Goal: Task Accomplishment & Management: Use online tool/utility

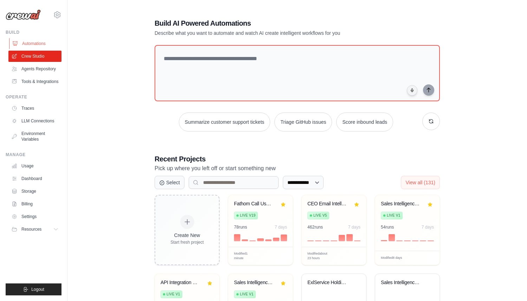
click at [39, 43] on link "Automations" at bounding box center [35, 43] width 53 height 11
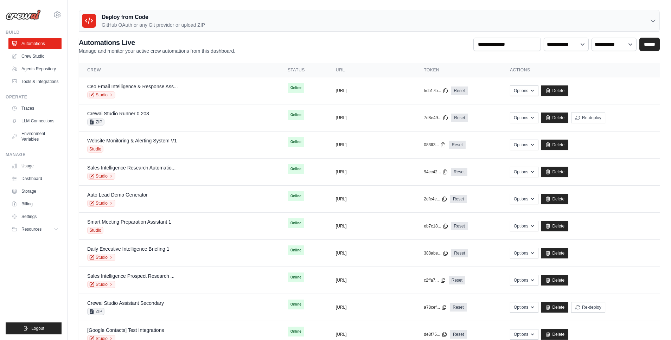
click at [449, 21] on div "Deploy from Code GitHub OAuth or any Git provider or upload ZIP" at bounding box center [369, 20] width 580 height 21
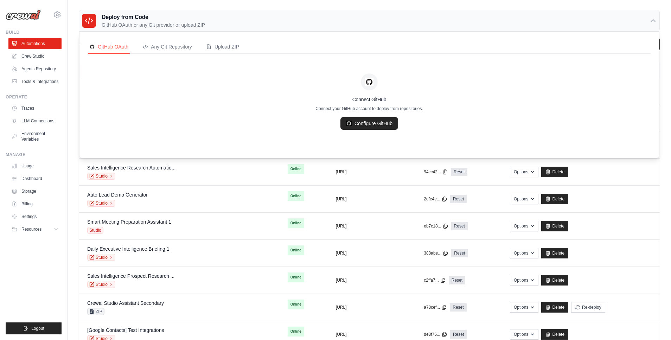
click at [171, 27] on p "GitHub OAuth or any Git provider or upload ZIP" at bounding box center [153, 24] width 103 height 7
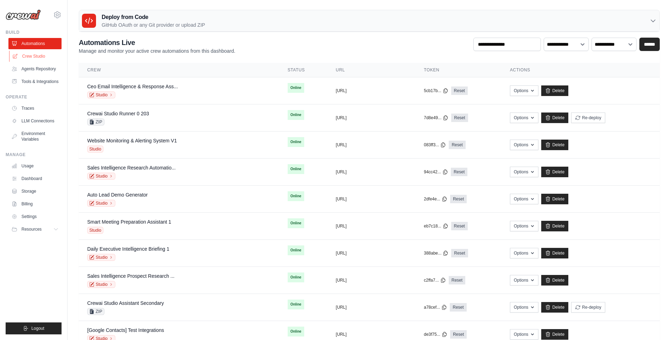
click at [28, 57] on link "Crew Studio" at bounding box center [35, 56] width 53 height 11
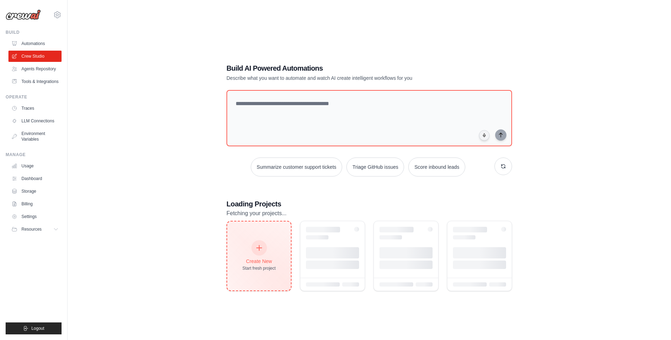
click at [246, 243] on div "Create New Start fresh project" at bounding box center [258, 256] width 33 height 30
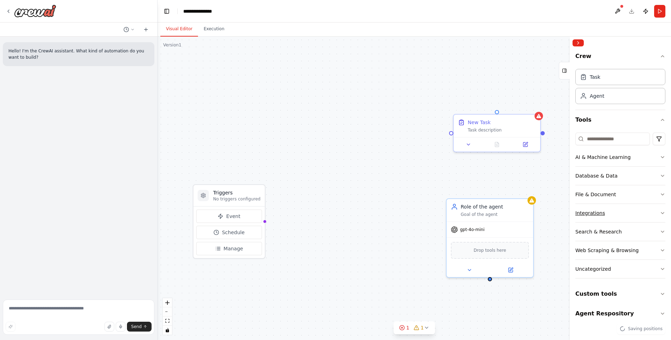
click at [589, 215] on div "Integrations" at bounding box center [590, 213] width 30 height 7
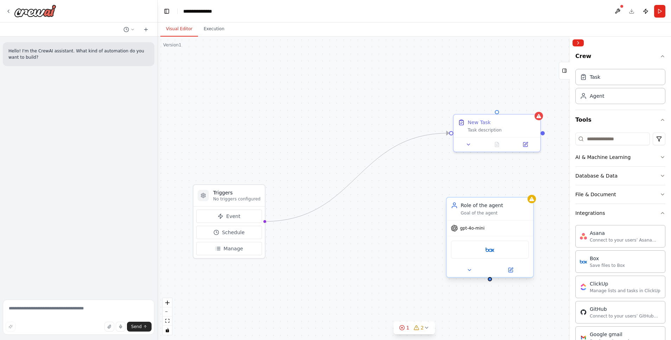
click at [516, 208] on div "Role of the agent" at bounding box center [495, 205] width 68 height 7
click at [529, 189] on icon at bounding box center [528, 190] width 4 height 4
click at [508, 187] on button "Confirm" at bounding box center [507, 190] width 25 height 8
click at [527, 123] on div "New Task" at bounding box center [502, 120] width 68 height 7
click at [535, 105] on icon at bounding box center [535, 107] width 4 height 4
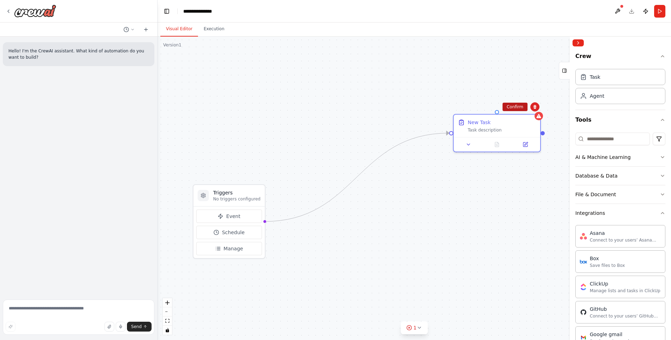
click at [512, 108] on button "Confirm" at bounding box center [514, 107] width 25 height 8
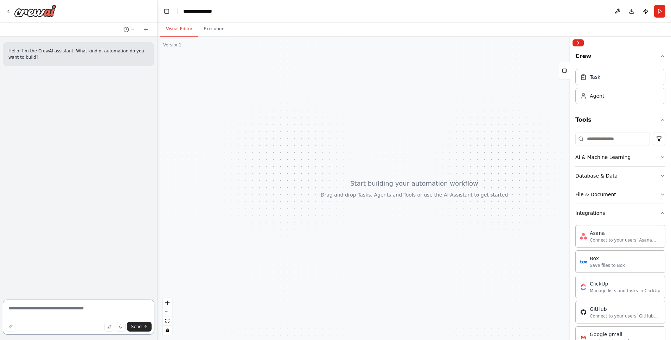
click at [85, 308] on textarea at bounding box center [79, 317] width 152 height 35
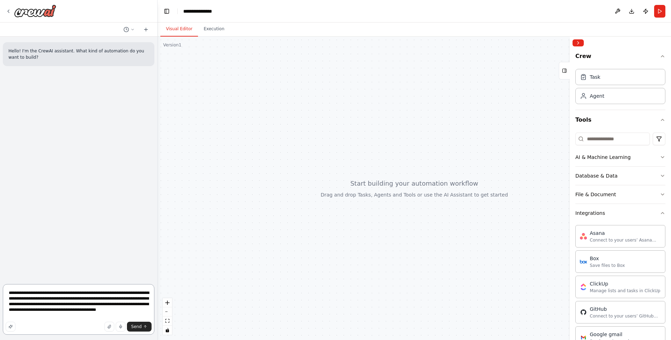
type textarea "**********"
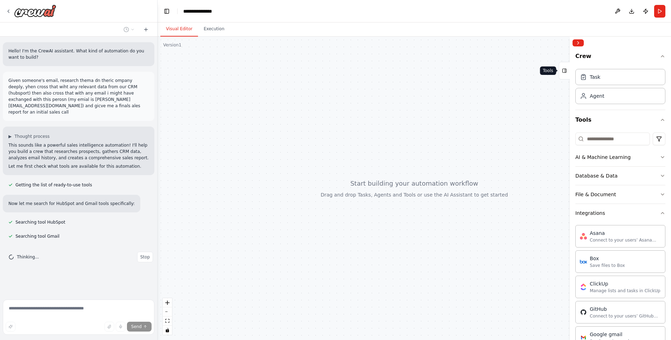
click at [561, 73] on button "Tools" at bounding box center [564, 71] width 11 height 18
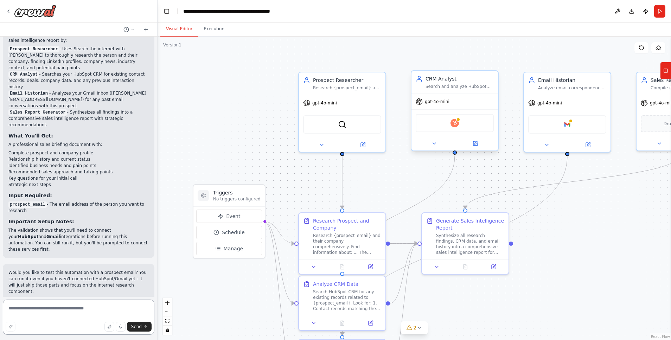
scroll to position [590, 0]
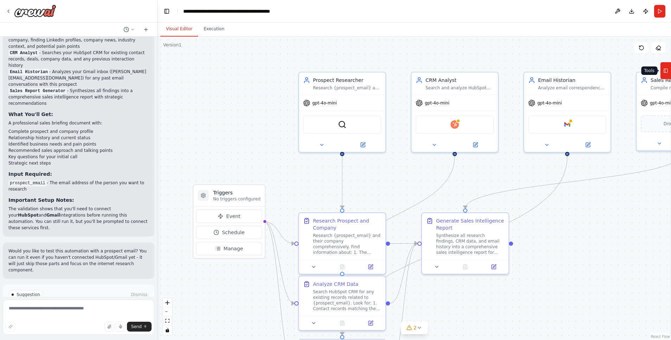
click at [667, 71] on icon at bounding box center [665, 70] width 5 height 11
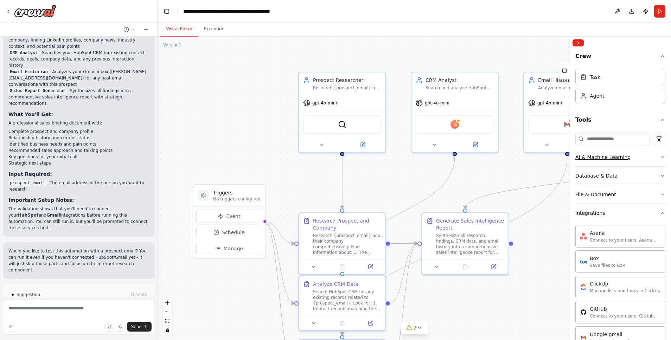
scroll to position [577, 0]
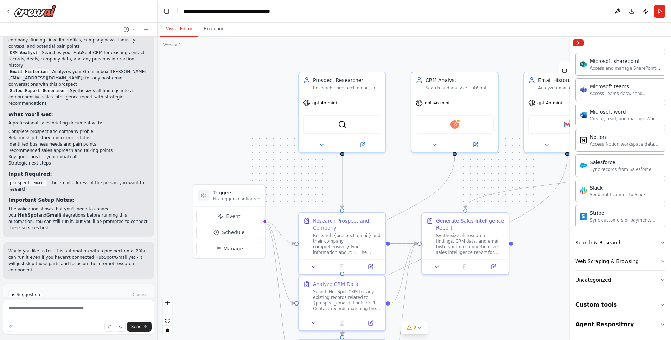
click at [606, 308] on button "Custom tools" at bounding box center [620, 305] width 90 height 20
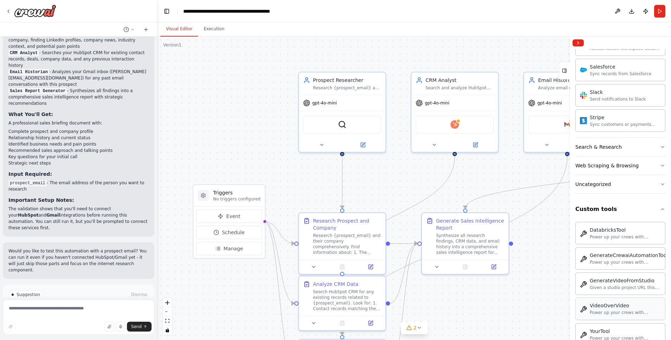
scroll to position [675, 0]
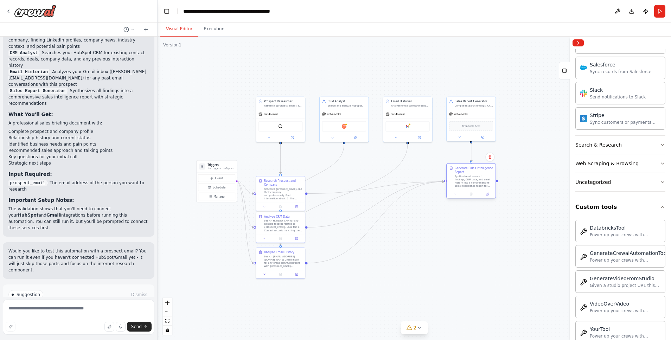
drag, startPoint x: 337, startPoint y: 187, endPoint x: 458, endPoint y: 176, distance: 121.7
click at [458, 176] on div "Synthesize all research findings, CRM data, and email history into a comprehens…" at bounding box center [474, 181] width 39 height 13
drag, startPoint x: 279, startPoint y: 186, endPoint x: 280, endPoint y: 167, distance: 19.3
click at [280, 167] on div "Research Prospect and Company Research {prospect_email} and their company compr…" at bounding box center [283, 168] width 39 height 21
drag, startPoint x: 281, startPoint y: 221, endPoint x: 335, endPoint y: 203, distance: 57.3
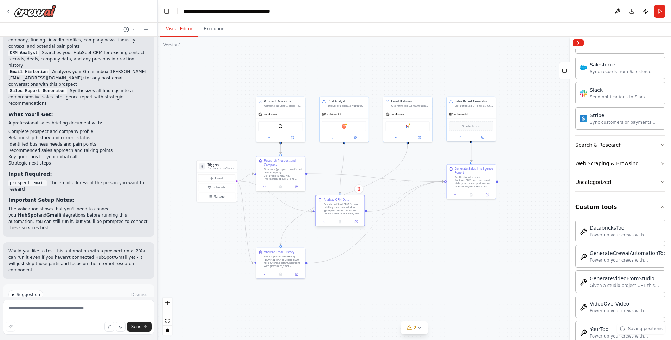
click at [335, 203] on div "Search HubSpot CRM for any existing records related to {prospect_email}. Look f…" at bounding box center [342, 208] width 39 height 13
drag, startPoint x: 333, startPoint y: 205, endPoint x: 338, endPoint y: 205, distance: 4.9
click at [338, 205] on div "Search HubSpot CRM for any existing records related to {prospect_email}. Look f…" at bounding box center [347, 208] width 39 height 13
drag, startPoint x: 273, startPoint y: 255, endPoint x: 403, endPoint y: 235, distance: 130.9
click at [403, 235] on div "Search [EMAIL_ADDRESS][DOMAIN_NAME] Gmail inbox for any email communications wi…" at bounding box center [414, 240] width 39 height 13
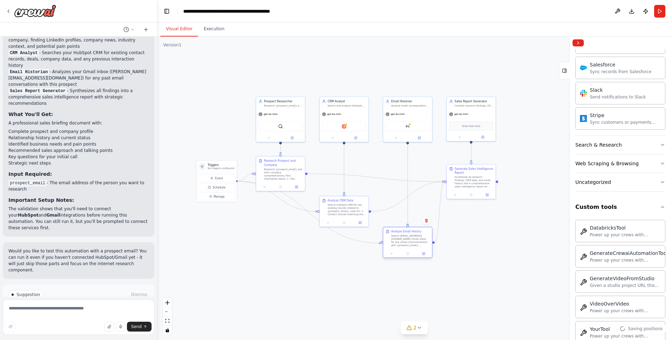
drag, startPoint x: 404, startPoint y: 240, endPoint x: 399, endPoint y: 238, distance: 5.2
click at [399, 238] on div "Search [EMAIL_ADDRESS][DOMAIN_NAME] Gmail inbox for any email communications wi…" at bounding box center [410, 240] width 39 height 13
click at [656, 12] on button "Run" at bounding box center [659, 11] width 11 height 13
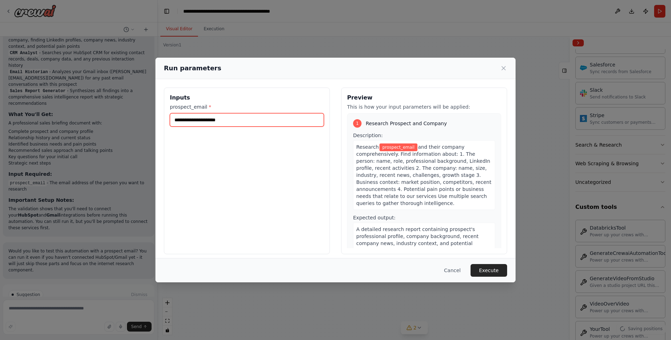
click at [279, 120] on input "prospect_email *" at bounding box center [247, 119] width 154 height 13
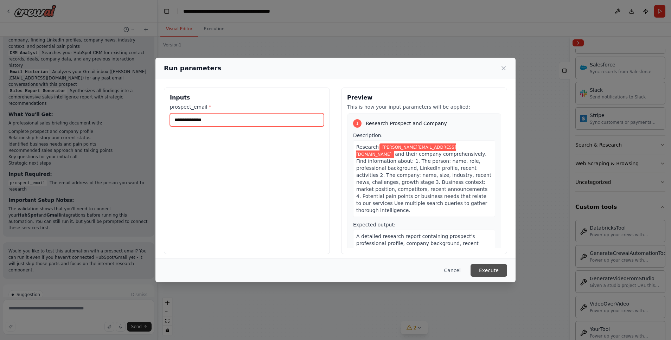
type input "**********"
click at [496, 274] on button "Execute" at bounding box center [488, 270] width 37 height 13
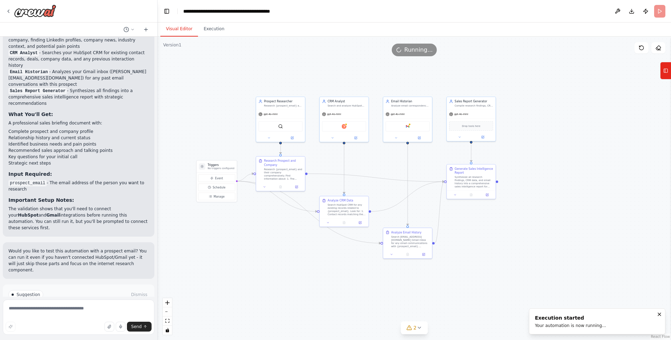
click at [178, 31] on button "Visual Editor" at bounding box center [179, 29] width 38 height 15
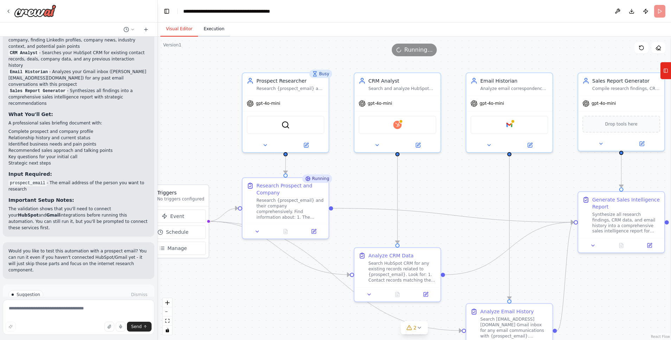
click at [211, 28] on button "Execution" at bounding box center [214, 29] width 32 height 15
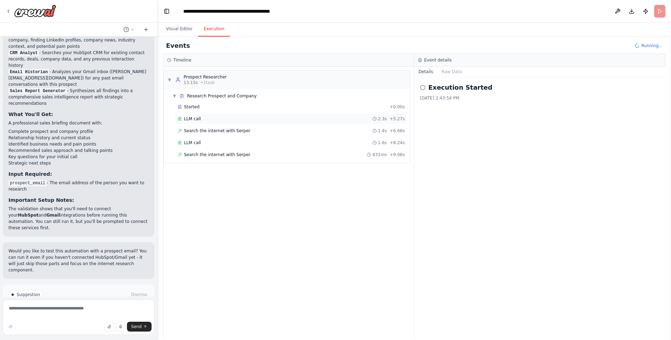
click at [211, 119] on div "LLM call 2.3s + 5.27s" at bounding box center [291, 119] width 227 height 6
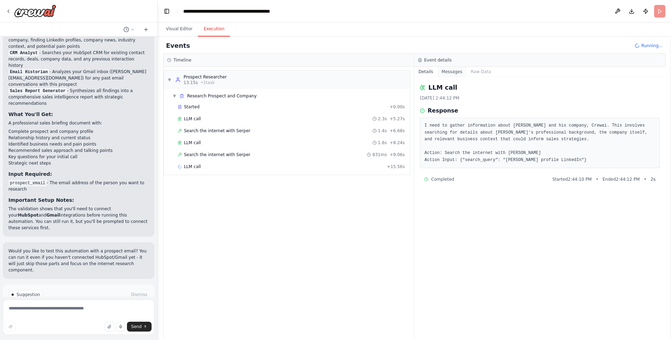
click at [444, 70] on button "Messages" at bounding box center [451, 72] width 29 height 10
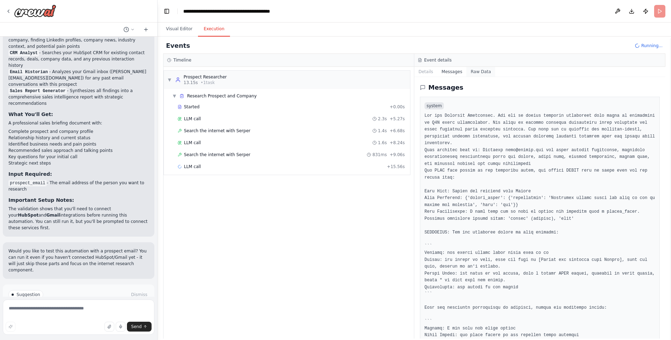
click at [486, 70] on button "Raw Data" at bounding box center [480, 72] width 29 height 10
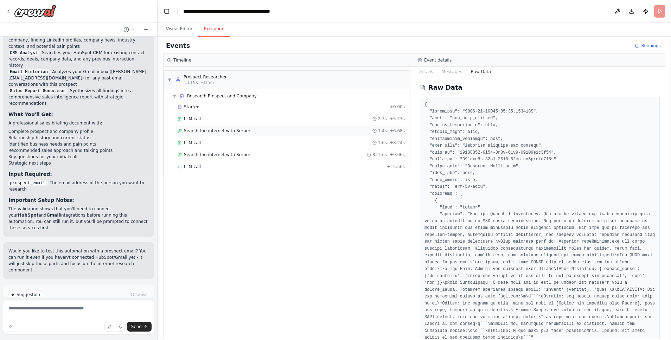
click at [225, 129] on span "Search the internet with Serper" at bounding box center [217, 131] width 66 height 6
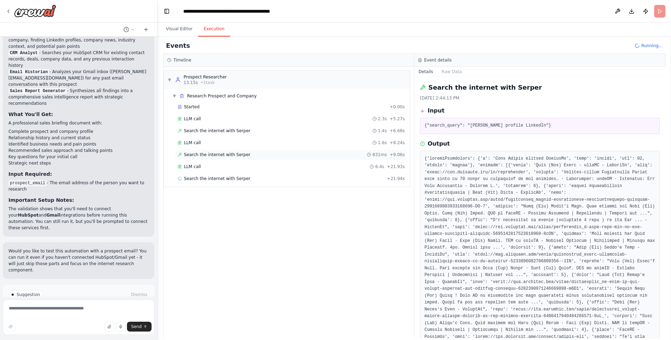
click at [238, 154] on span "Search the internet with Serper" at bounding box center [217, 155] width 66 height 6
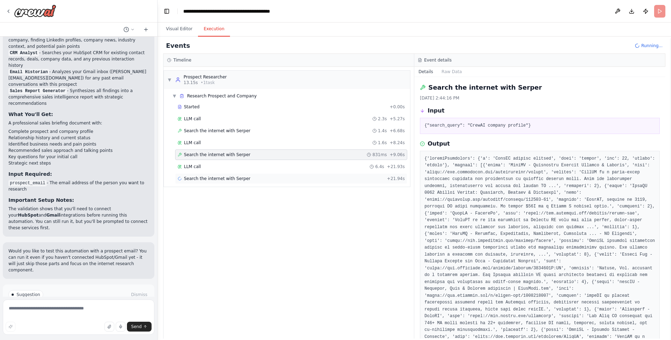
click at [233, 176] on span "Search the internet with Serper" at bounding box center [217, 179] width 66 height 6
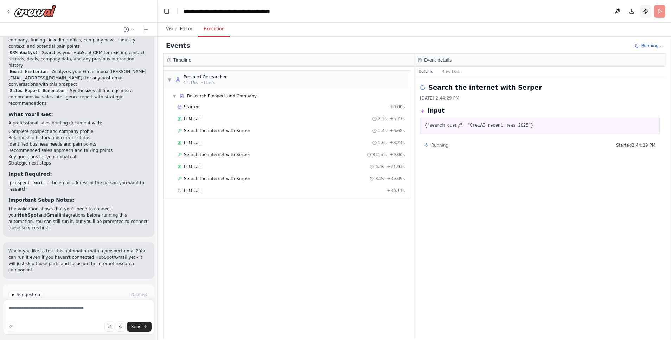
click at [641, 12] on button "Publish" at bounding box center [645, 11] width 11 height 13
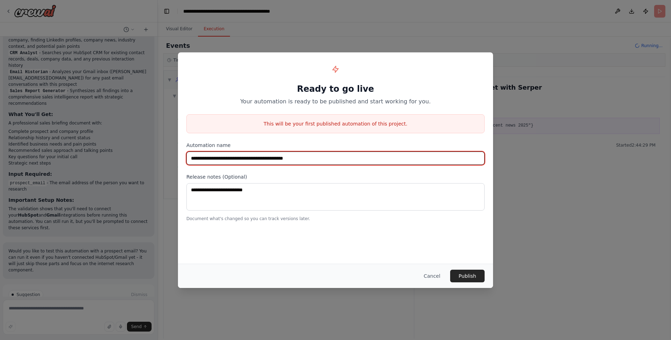
click at [325, 155] on input "**********" at bounding box center [335, 158] width 298 height 13
type input "**********"
type input "*******"
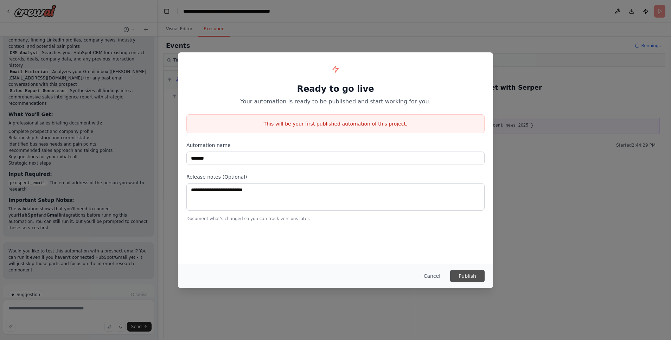
click at [471, 273] on button "Publish" at bounding box center [467, 276] width 34 height 13
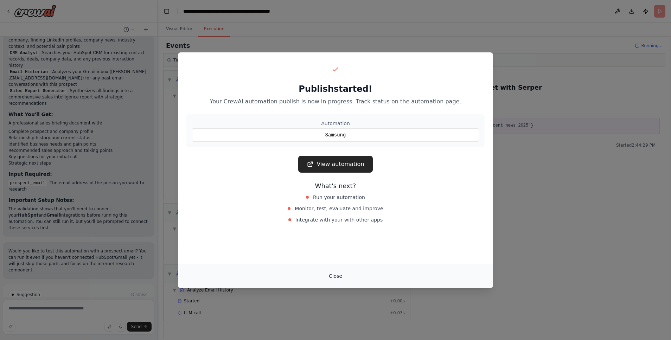
click at [333, 275] on button "Close" at bounding box center [335, 276] width 25 height 13
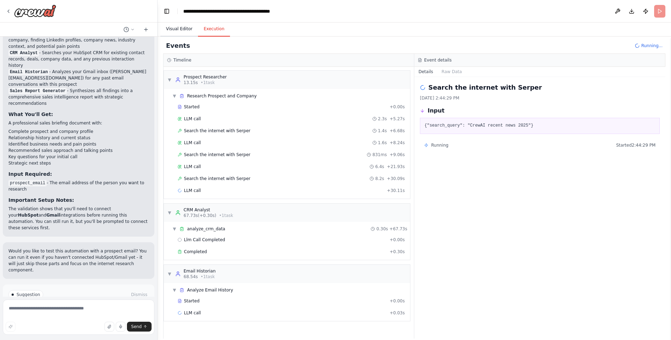
click at [185, 32] on button "Visual Editor" at bounding box center [179, 29] width 38 height 15
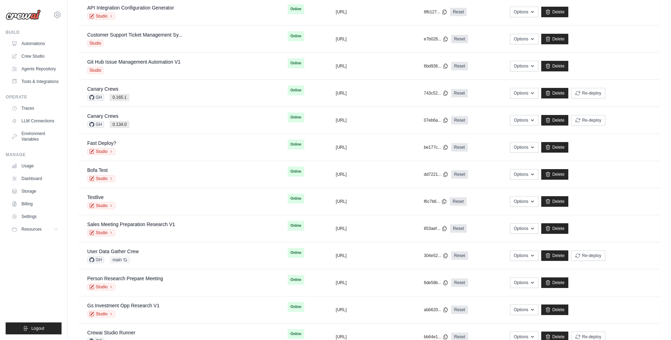
scroll to position [650, 0]
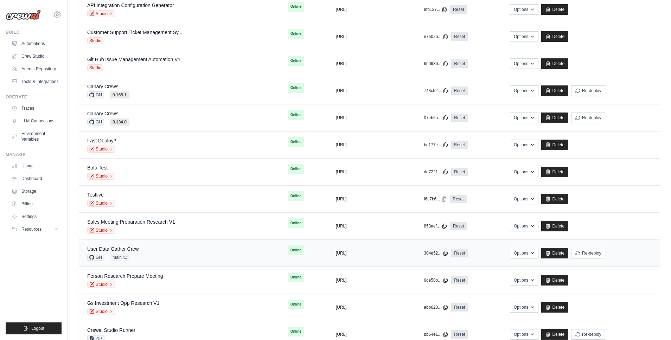
click at [124, 253] on div "User Data Gather Crew GH main Auto-deploy enabled" at bounding box center [112, 252] width 51 height 15
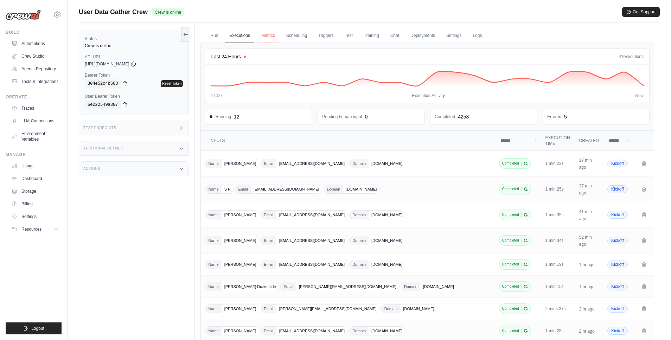
click at [268, 37] on link "Metrics" at bounding box center [268, 35] width 22 height 15
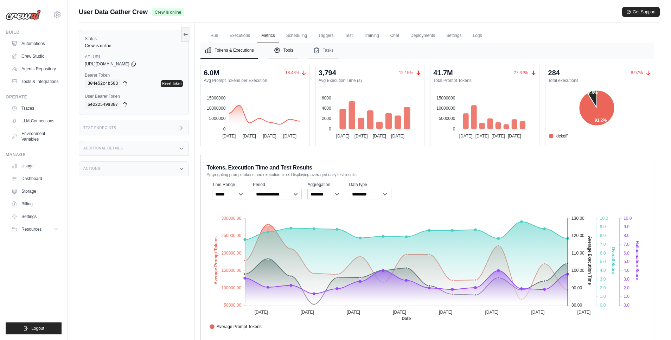
click at [283, 46] on button "Tools" at bounding box center [283, 51] width 28 height 16
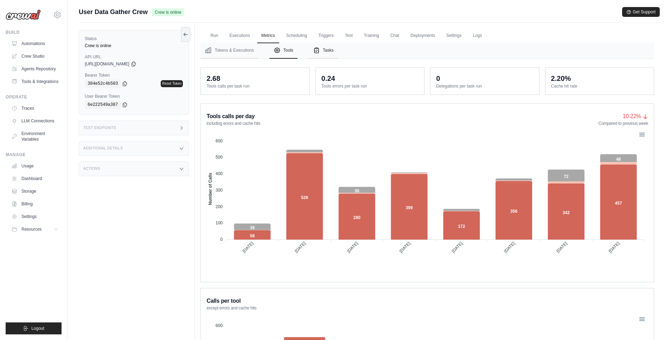
click at [325, 53] on button "Tasks" at bounding box center [323, 51] width 29 height 16
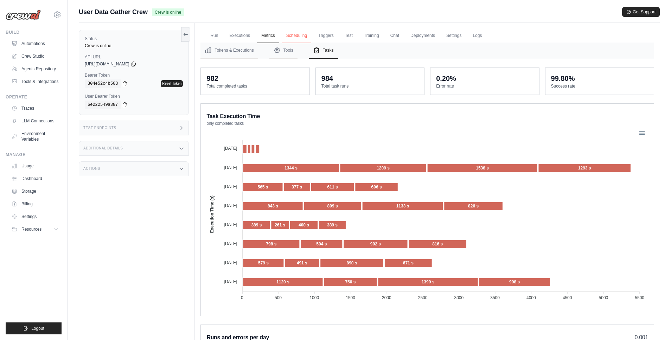
click at [298, 32] on link "Scheduling" at bounding box center [296, 35] width 29 height 15
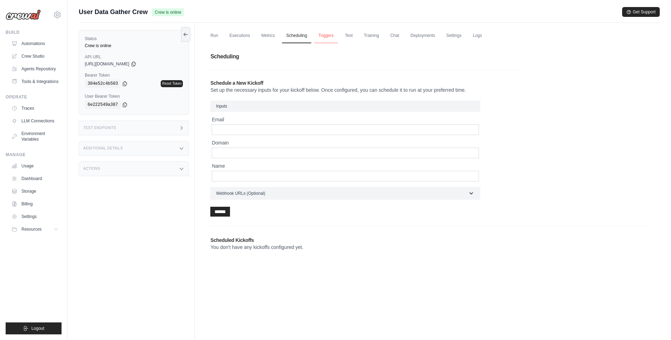
click at [317, 34] on link "Triggers" at bounding box center [326, 35] width 24 height 15
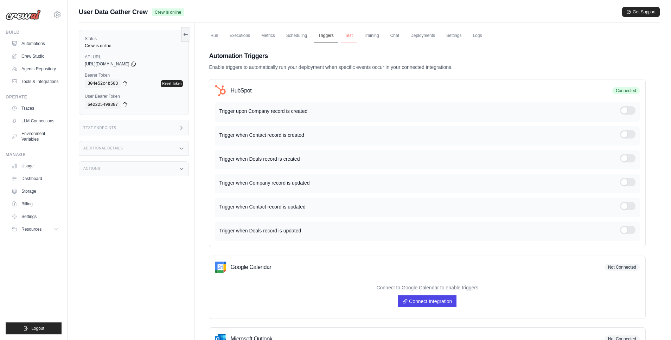
click at [341, 35] on link "Test" at bounding box center [349, 35] width 16 height 15
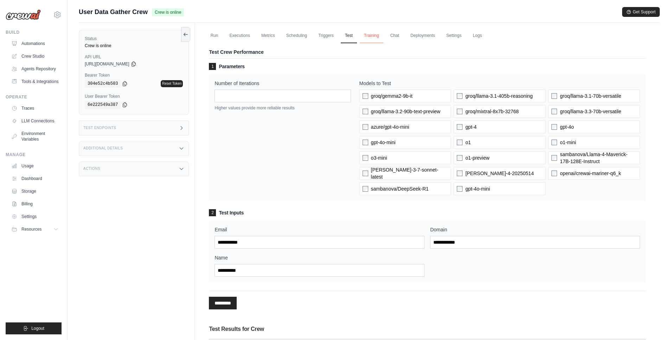
click at [362, 36] on link "Training" at bounding box center [372, 35] width 24 height 15
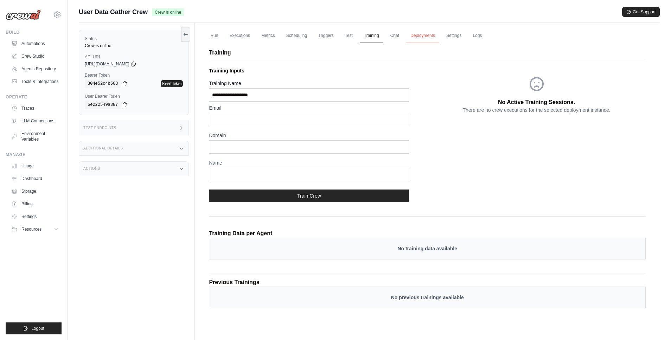
click at [416, 33] on link "Deployments" at bounding box center [422, 35] width 33 height 15
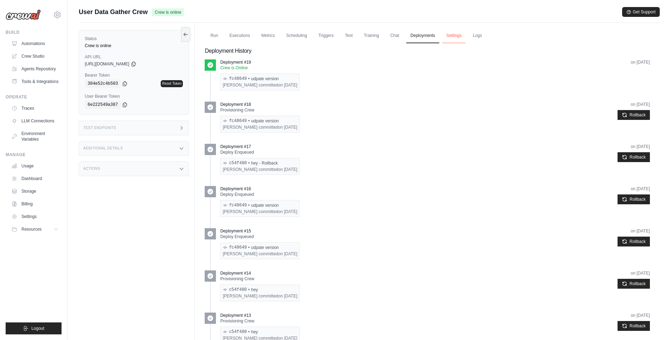
click at [454, 35] on link "Settings" at bounding box center [454, 35] width 24 height 15
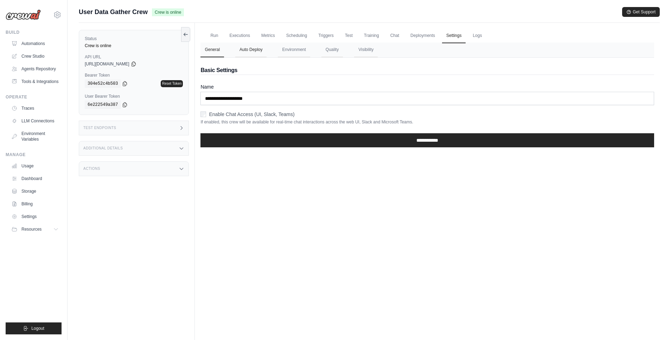
click at [255, 52] on button "Auto Deploy" at bounding box center [250, 50] width 31 height 15
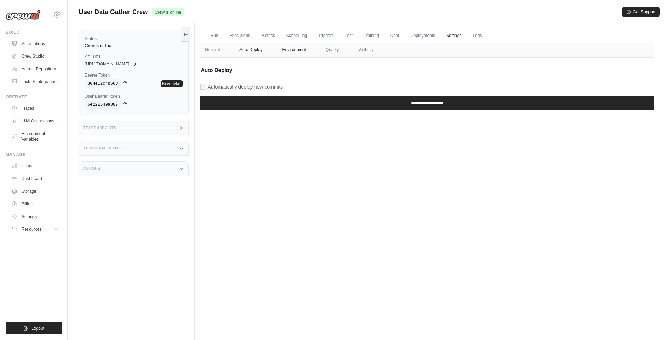
click at [296, 52] on button "Environment" at bounding box center [294, 50] width 32 height 15
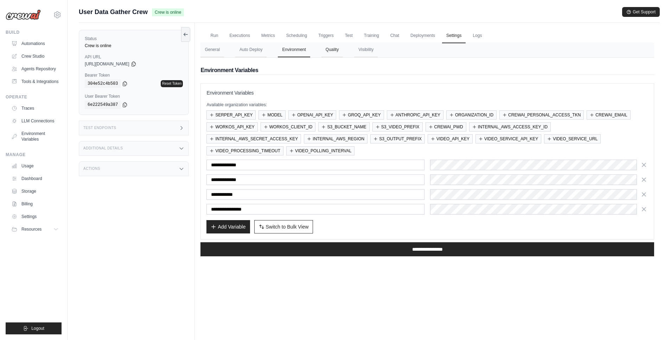
click at [338, 51] on button "Quality" at bounding box center [331, 50] width 21 height 15
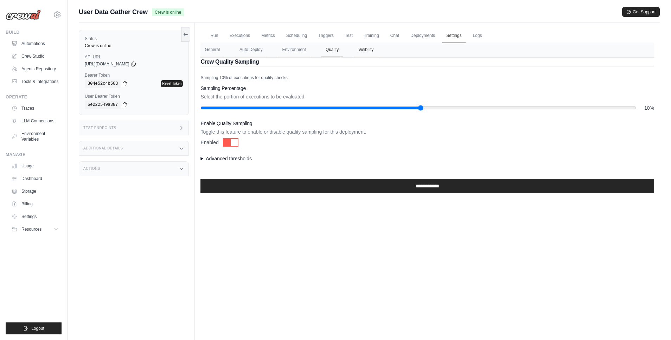
click at [361, 51] on button "Visibility" at bounding box center [366, 50] width 24 height 15
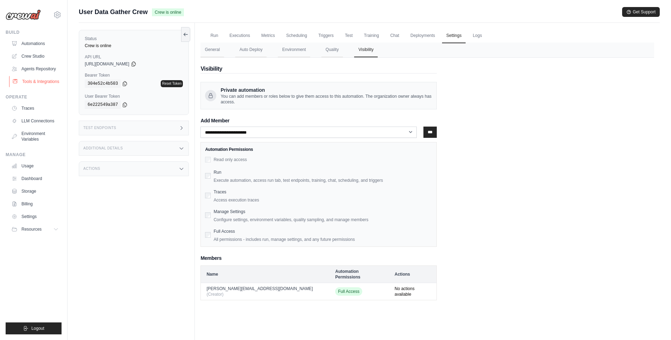
click at [42, 82] on link "Tools & Integrations" at bounding box center [35, 81] width 53 height 11
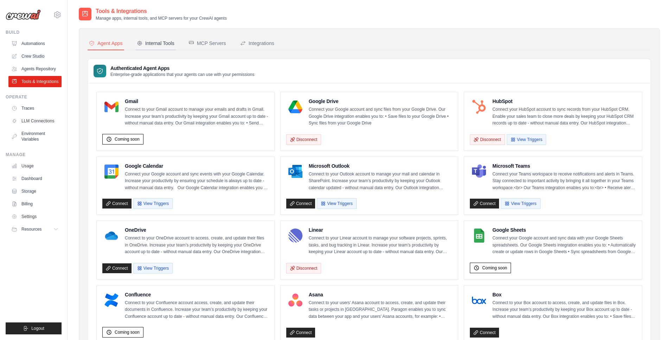
click at [165, 47] on button "Internal Tools" at bounding box center [155, 43] width 40 height 13
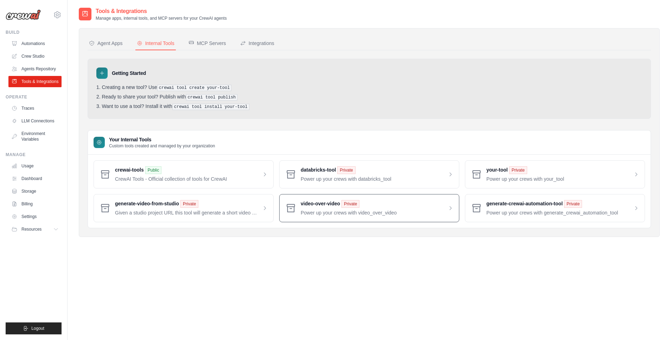
click at [311, 205] on span at bounding box center [377, 208] width 153 height 16
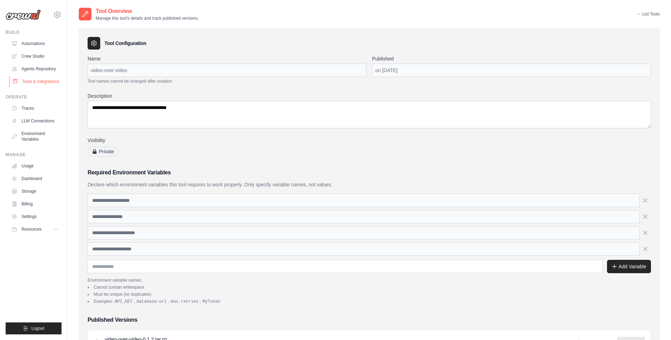
click at [42, 84] on link "Tools & Integrations" at bounding box center [35, 81] width 53 height 11
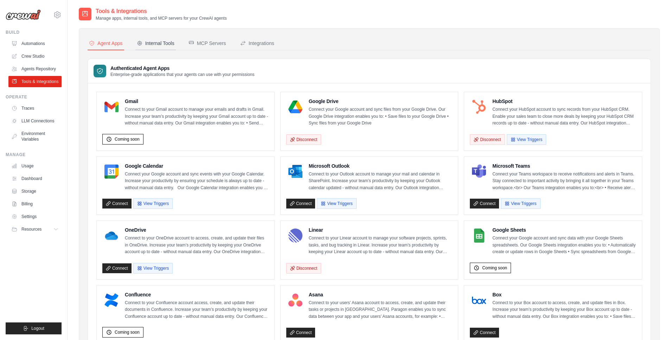
click at [154, 46] on div "Internal Tools" at bounding box center [156, 43] width 38 height 7
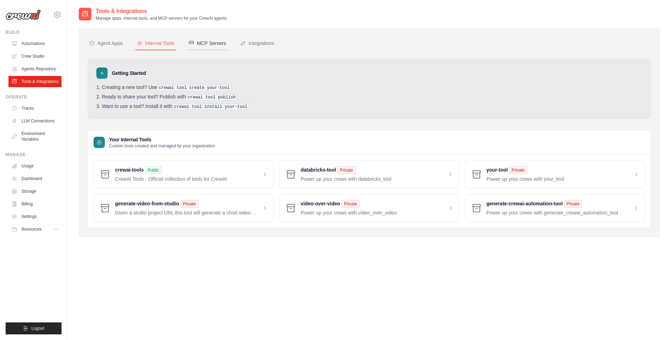
click at [215, 46] on div "MCP Servers" at bounding box center [207, 43] width 38 height 7
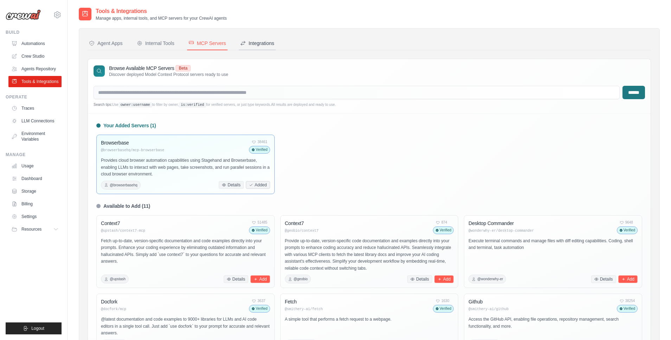
click at [251, 46] on div "Integrations" at bounding box center [257, 43] width 34 height 7
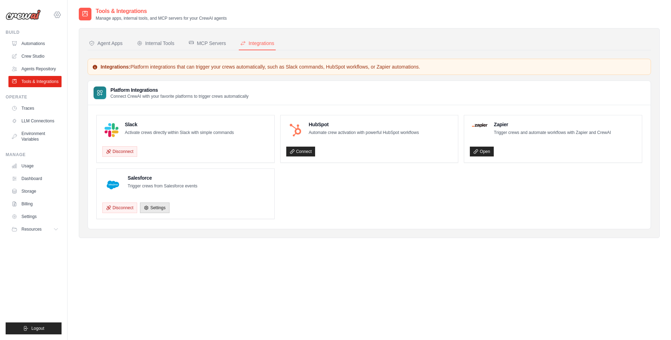
click at [56, 11] on icon at bounding box center [57, 15] width 8 height 8
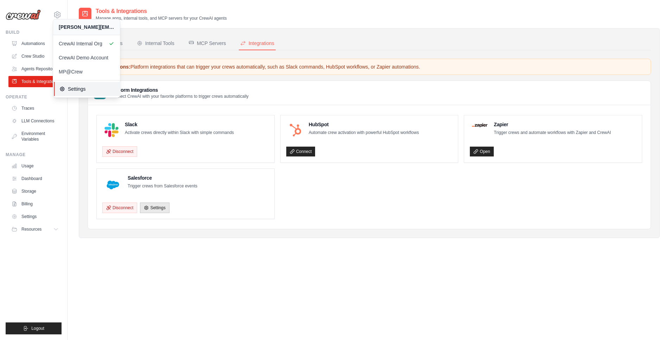
click at [69, 90] on span "Settings" at bounding box center [87, 88] width 56 height 7
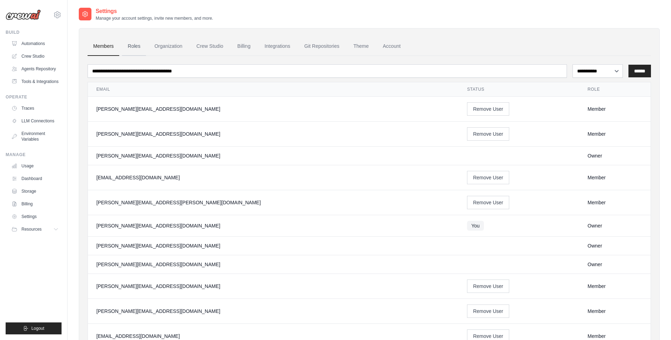
click at [140, 44] on link "Roles" at bounding box center [134, 46] width 24 height 19
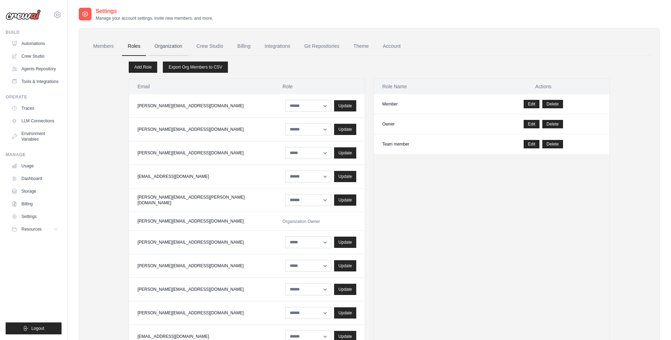
click at [164, 47] on link "Organization" at bounding box center [168, 46] width 39 height 19
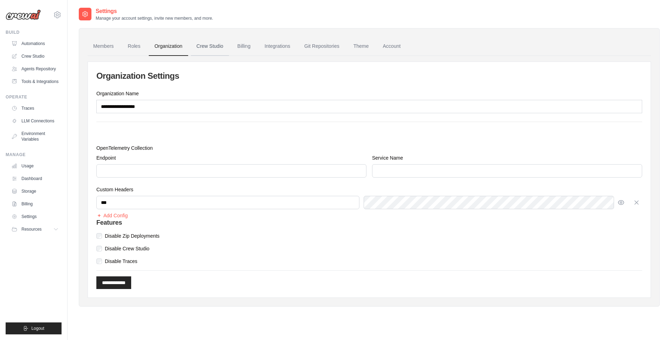
click at [211, 48] on link "Crew Studio" at bounding box center [210, 46] width 38 height 19
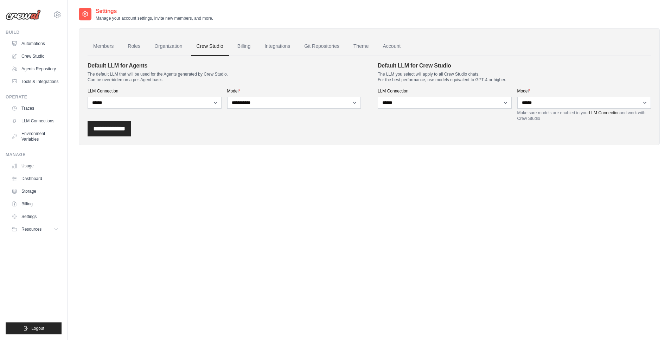
click at [276, 51] on link "Integrations" at bounding box center [277, 46] width 37 height 19
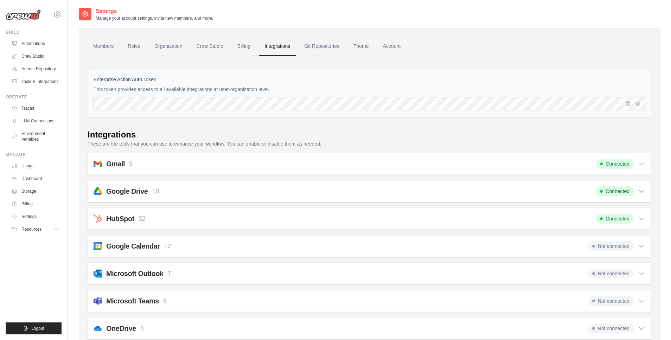
click at [266, 161] on div "Gmail 9 Connected" at bounding box center [369, 164] width 551 height 10
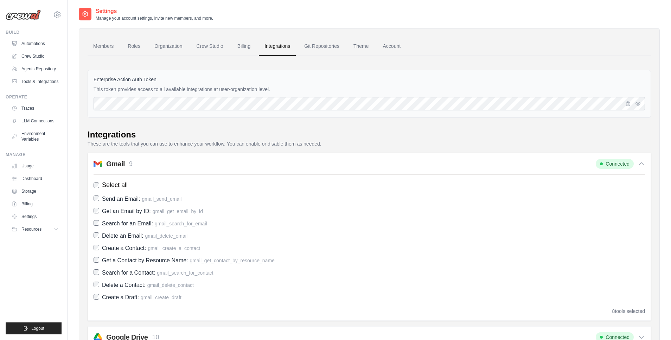
click at [102, 198] on span "Send an Email:" at bounding box center [121, 199] width 38 height 6
click at [367, 49] on link "Theme" at bounding box center [361, 46] width 27 height 19
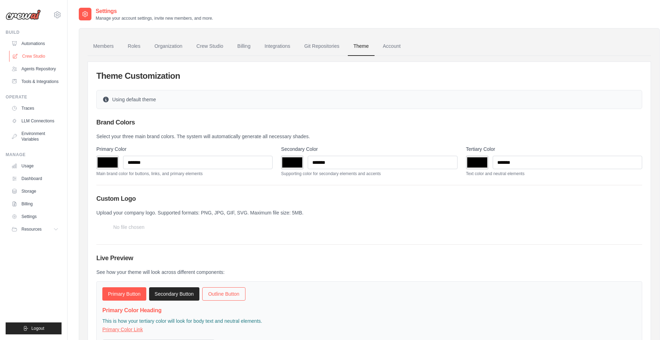
click at [40, 58] on link "Crew Studio" at bounding box center [35, 56] width 53 height 11
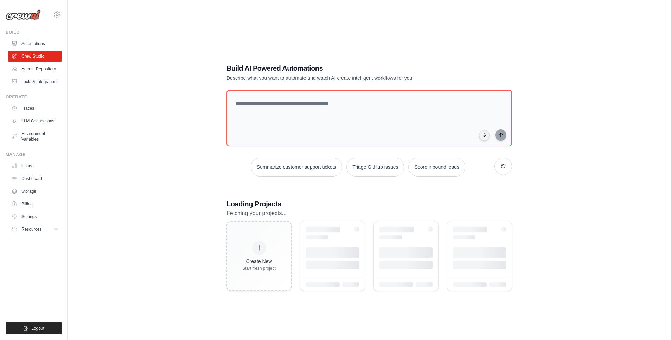
click at [31, 42] on link "Automations" at bounding box center [34, 43] width 53 height 11
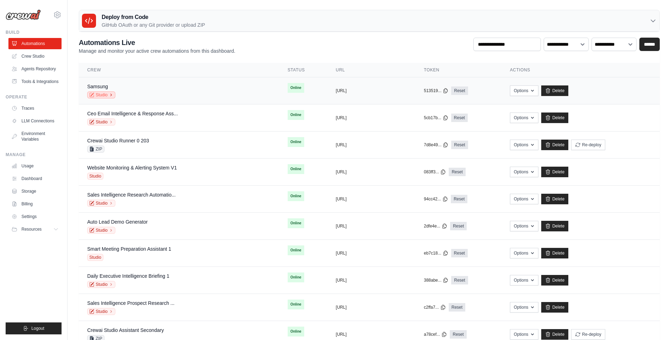
click at [92, 91] on link "Studio" at bounding box center [101, 94] width 28 height 7
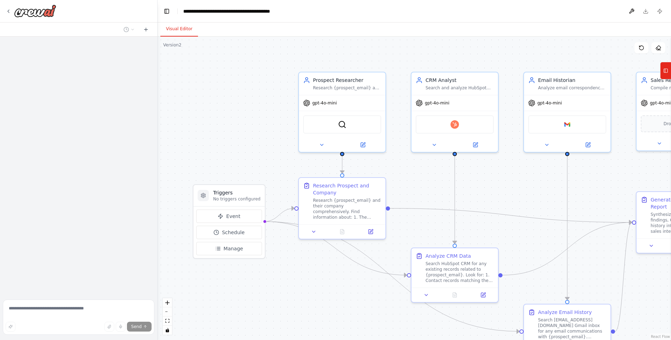
click at [92, 91] on div at bounding box center [78, 167] width 157 height 260
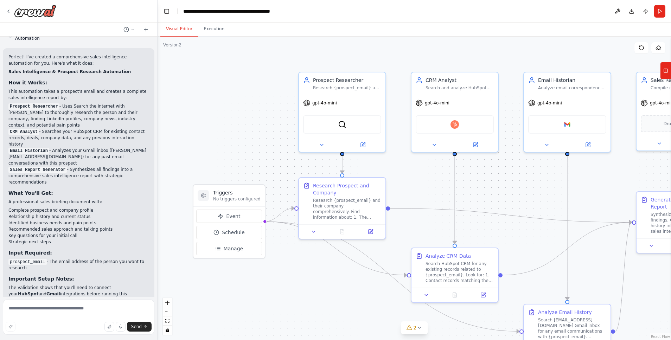
scroll to position [533, 0]
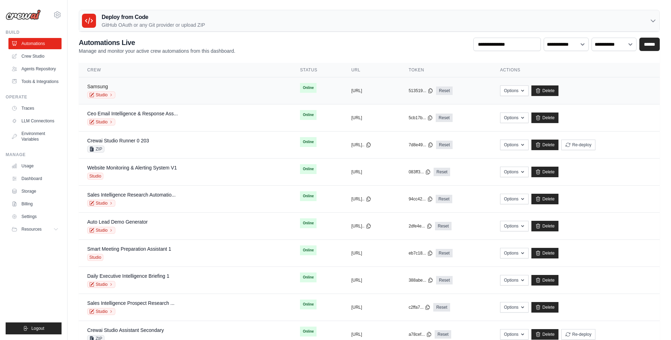
click at [97, 86] on link "Samsung" at bounding box center [97, 87] width 21 height 6
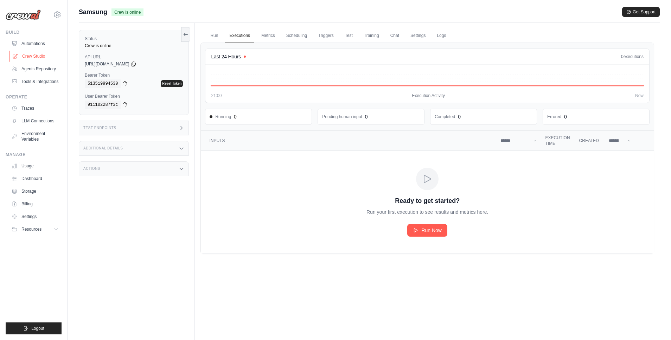
click at [34, 56] on link "Crew Studio" at bounding box center [35, 56] width 53 height 11
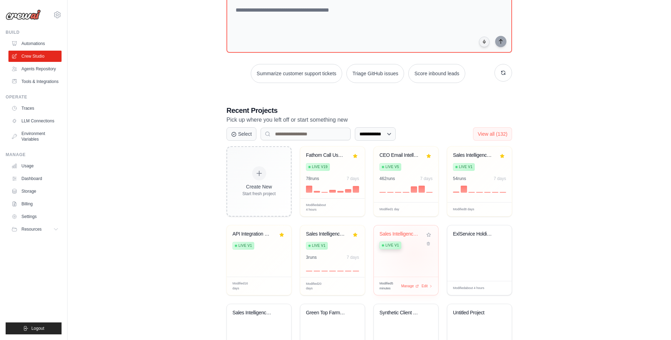
scroll to position [60, 0]
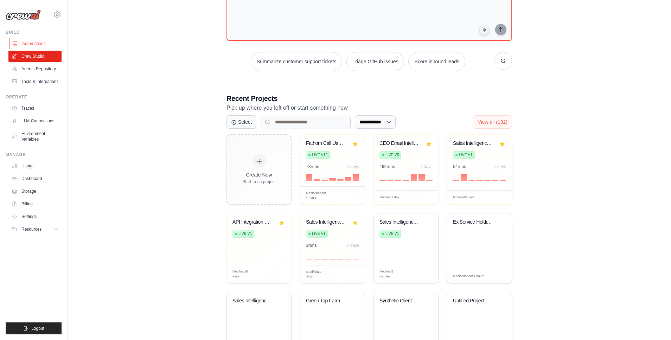
click at [31, 42] on link "Automations" at bounding box center [35, 43] width 53 height 11
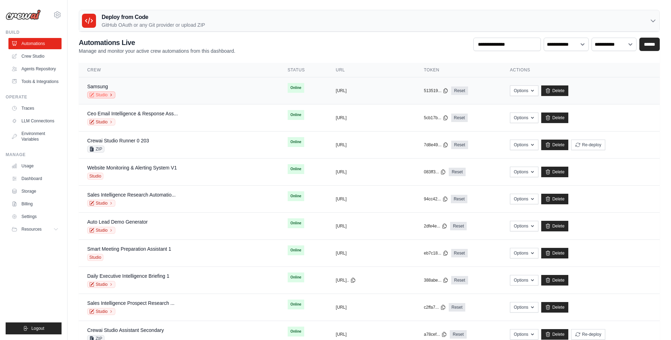
click at [95, 94] on link "Studio" at bounding box center [101, 94] width 28 height 7
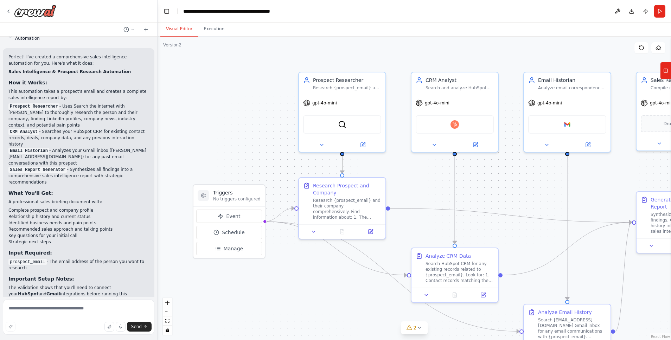
scroll to position [533, 0]
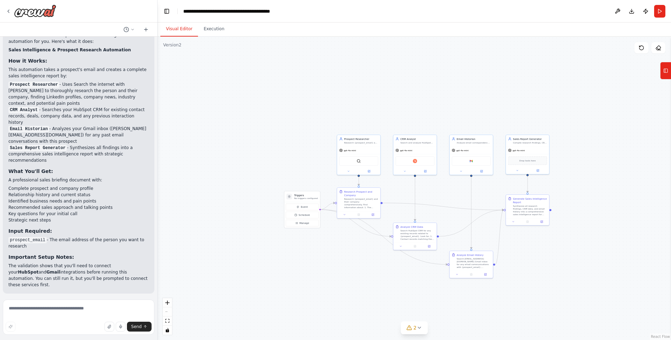
drag, startPoint x: 412, startPoint y: 202, endPoint x: 390, endPoint y: 194, distance: 23.9
click at [390, 194] on div ".deletable-edge-delete-btn { width: 20px; height: 20px; border: 0px solid #ffff…" at bounding box center [413, 188] width 513 height 303
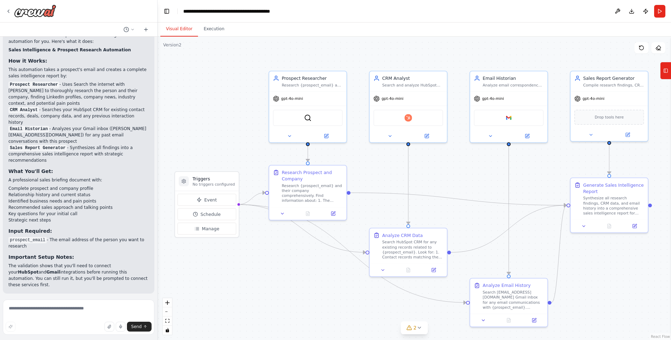
drag, startPoint x: 395, startPoint y: 194, endPoint x: 384, endPoint y: 186, distance: 14.1
click at [384, 186] on div ".deletable-edge-delete-btn { width: 20px; height: 20px; border: 0px solid #ffff…" at bounding box center [413, 188] width 513 height 303
click at [328, 133] on icon at bounding box center [325, 134] width 5 height 5
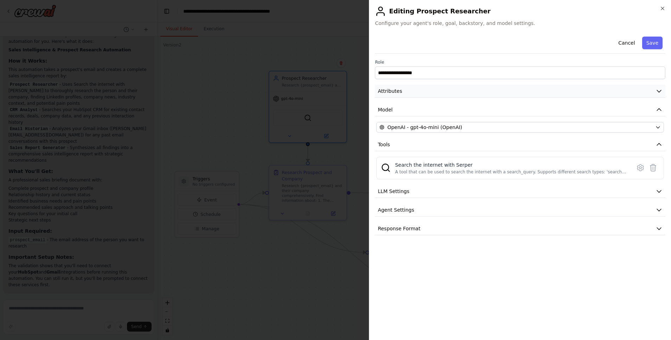
click at [451, 96] on button "Attributes" at bounding box center [520, 91] width 290 height 13
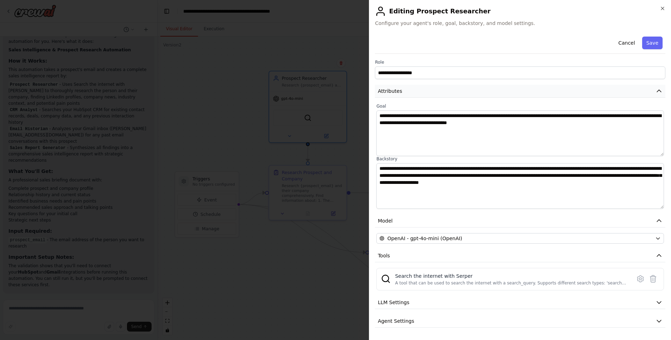
click at [451, 96] on button "Attributes" at bounding box center [520, 91] width 290 height 13
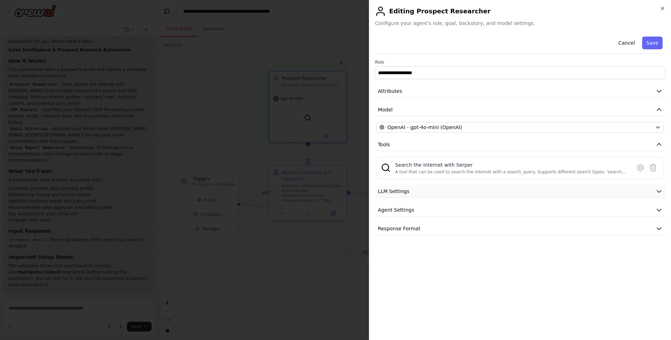
click at [416, 197] on button "LLM Settings" at bounding box center [520, 191] width 290 height 13
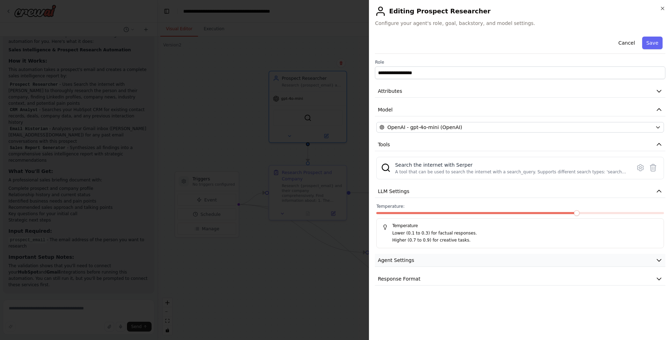
click at [404, 256] on button "Agent Settings" at bounding box center [520, 260] width 290 height 13
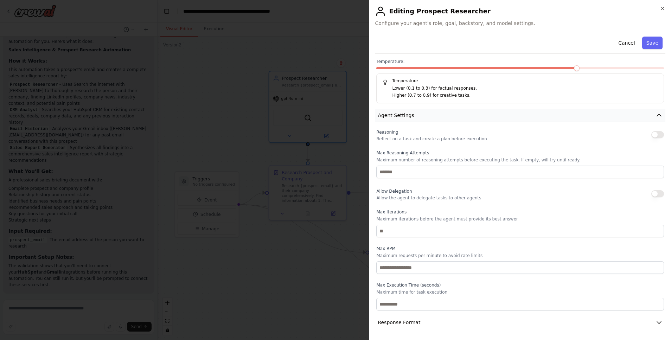
scroll to position [145, 0]
click at [415, 318] on button "Response Format" at bounding box center [520, 322] width 290 height 13
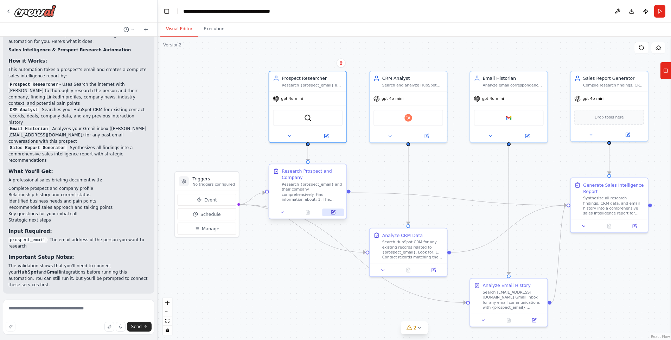
click at [335, 211] on icon at bounding box center [333, 211] width 3 height 3
click at [630, 7] on button "Download" at bounding box center [631, 11] width 11 height 13
click at [6, 12] on icon at bounding box center [9, 11] width 6 height 6
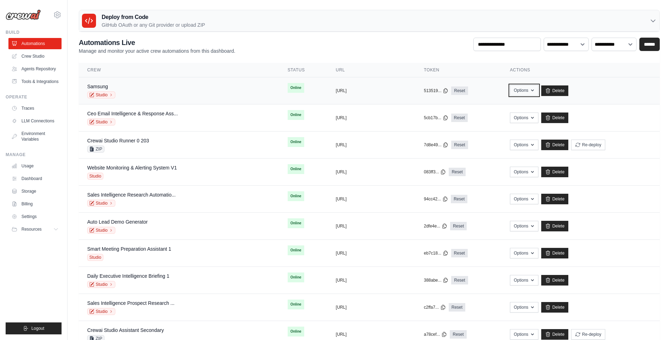
click at [514, 91] on button "Options" at bounding box center [524, 90] width 28 height 11
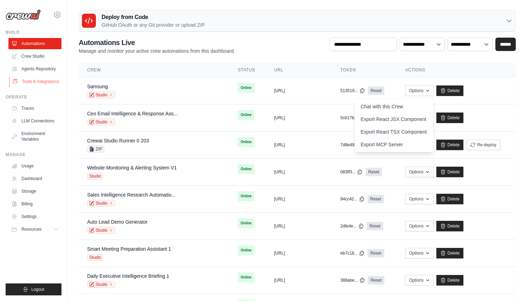
click at [46, 85] on link "Tools & Integrations" at bounding box center [35, 81] width 53 height 11
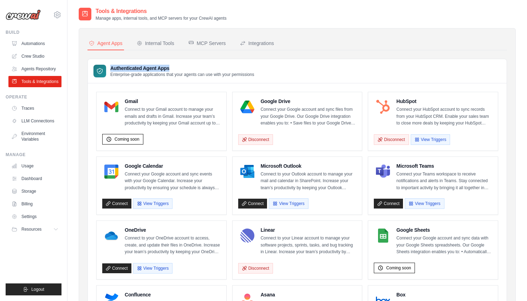
drag, startPoint x: 110, startPoint y: 68, endPoint x: 178, endPoint y: 67, distance: 68.6
click at [178, 67] on div "Authenticated Agent Apps Enterprise-grade applications that your agents can use…" at bounding box center [174, 71] width 161 height 13
copy h3 "Authenticated Agent Apps"
